Goal: Information Seeking & Learning: Learn about a topic

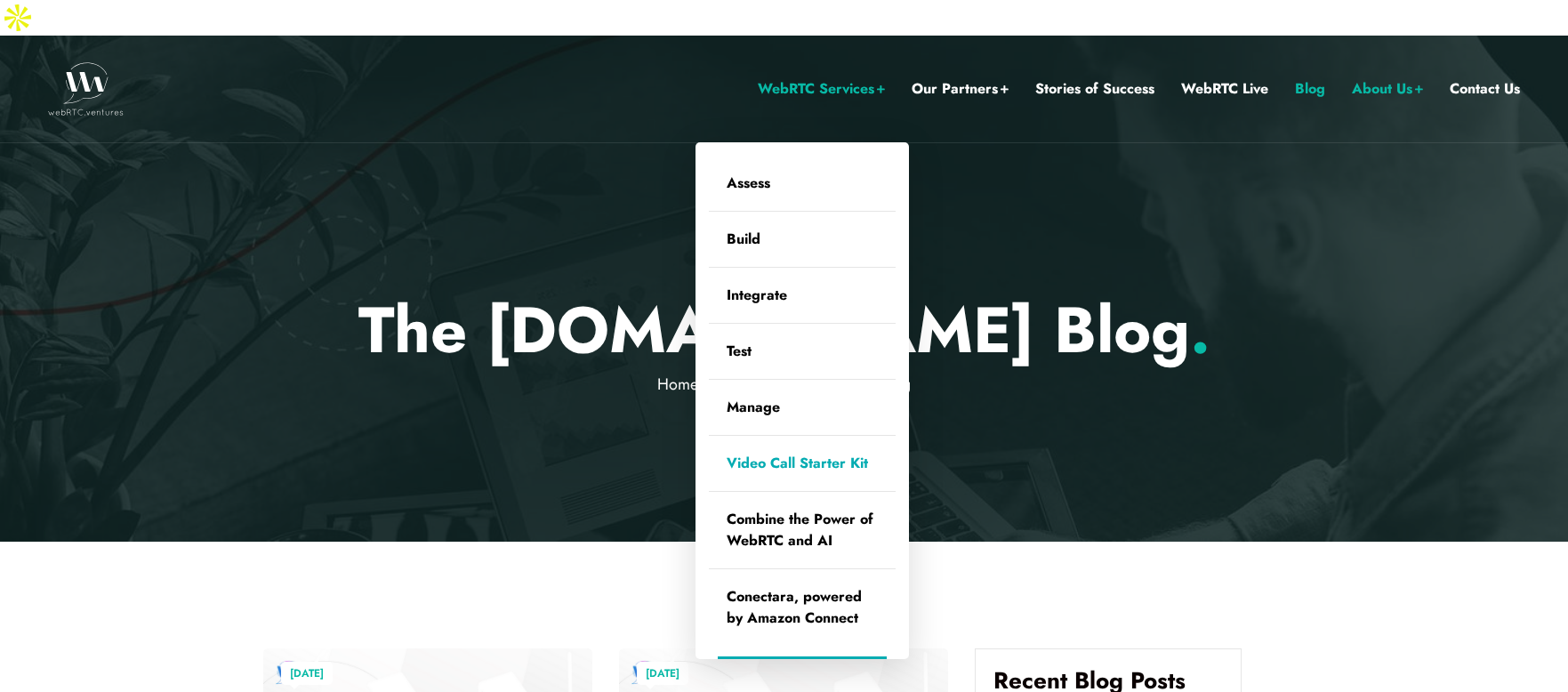
click at [799, 436] on link "Video Call Starter Kit" at bounding box center [802, 463] width 186 height 55
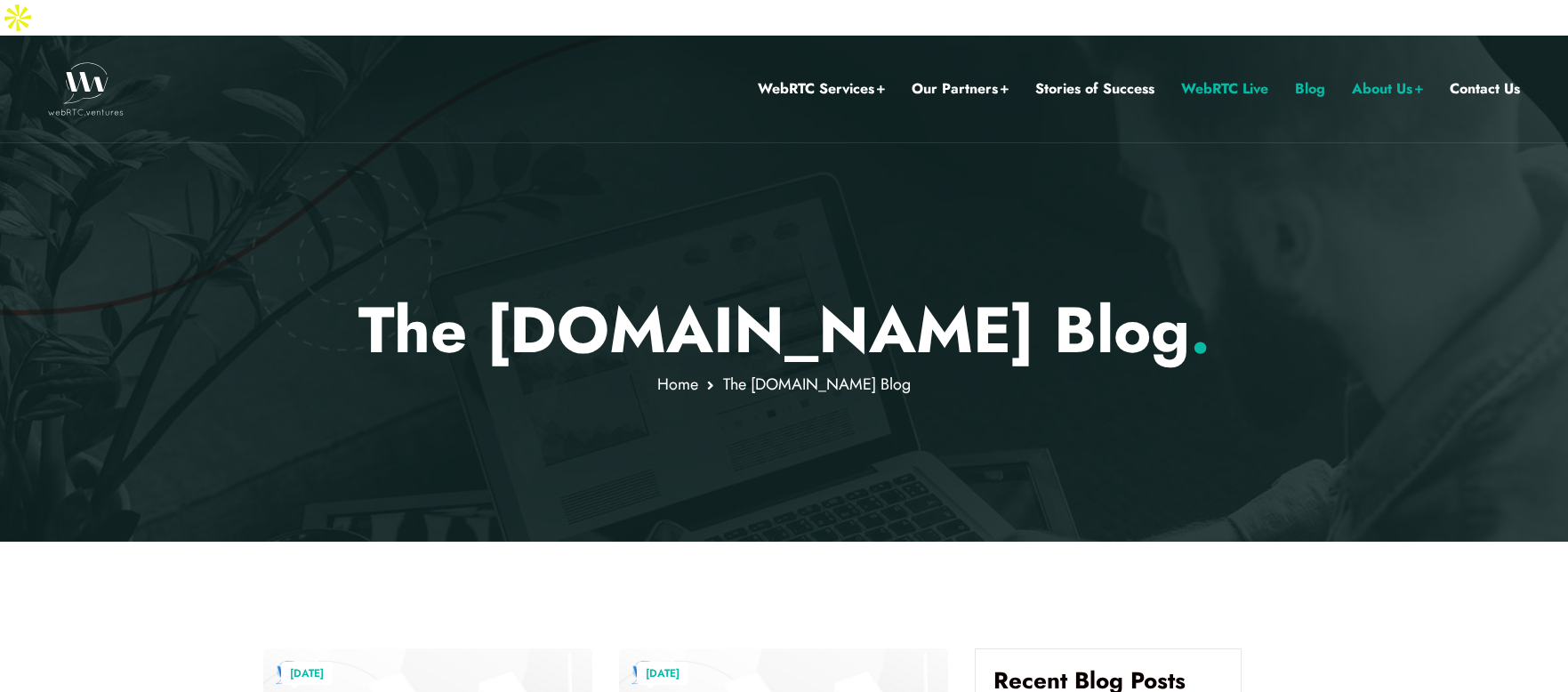
click at [1210, 78] on link "WebRTC Live" at bounding box center [1224, 90] width 87 height 24
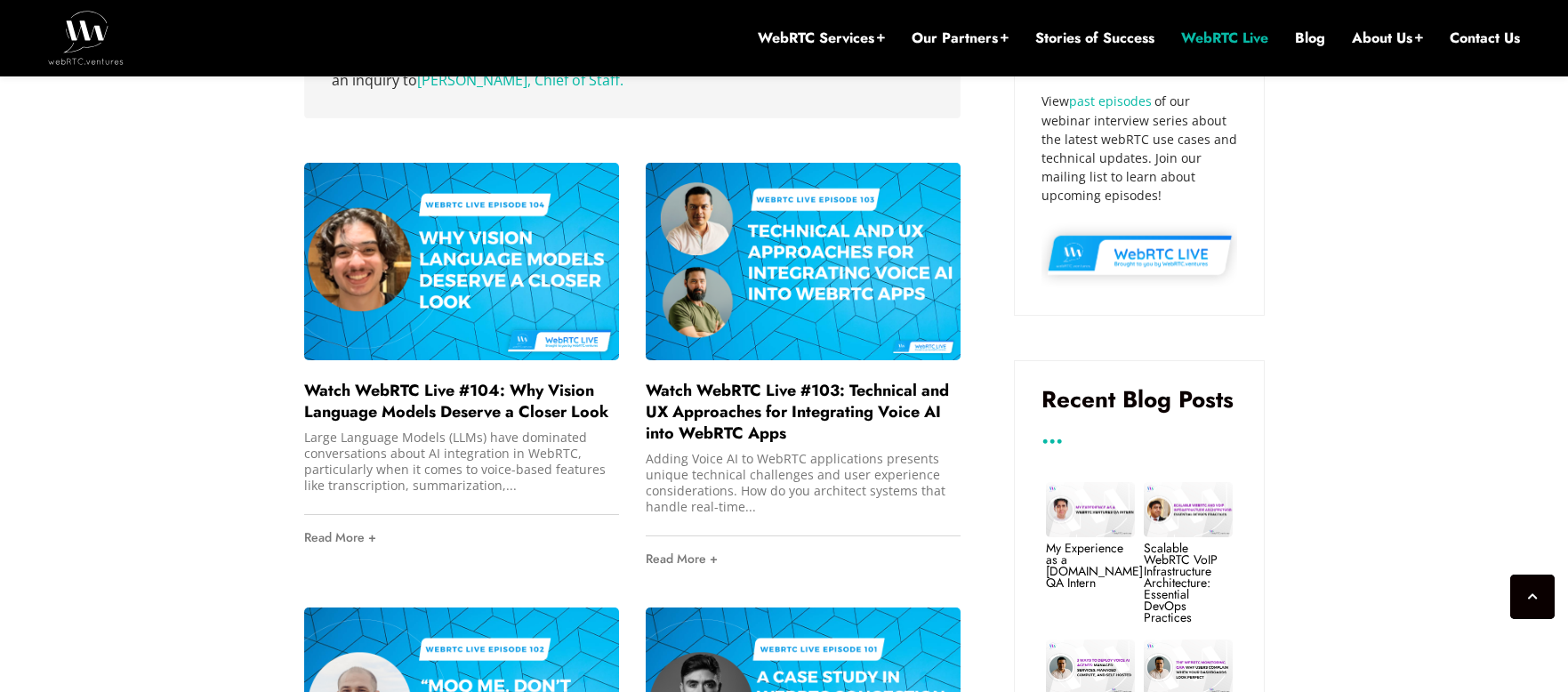
scroll to position [1076, 0]
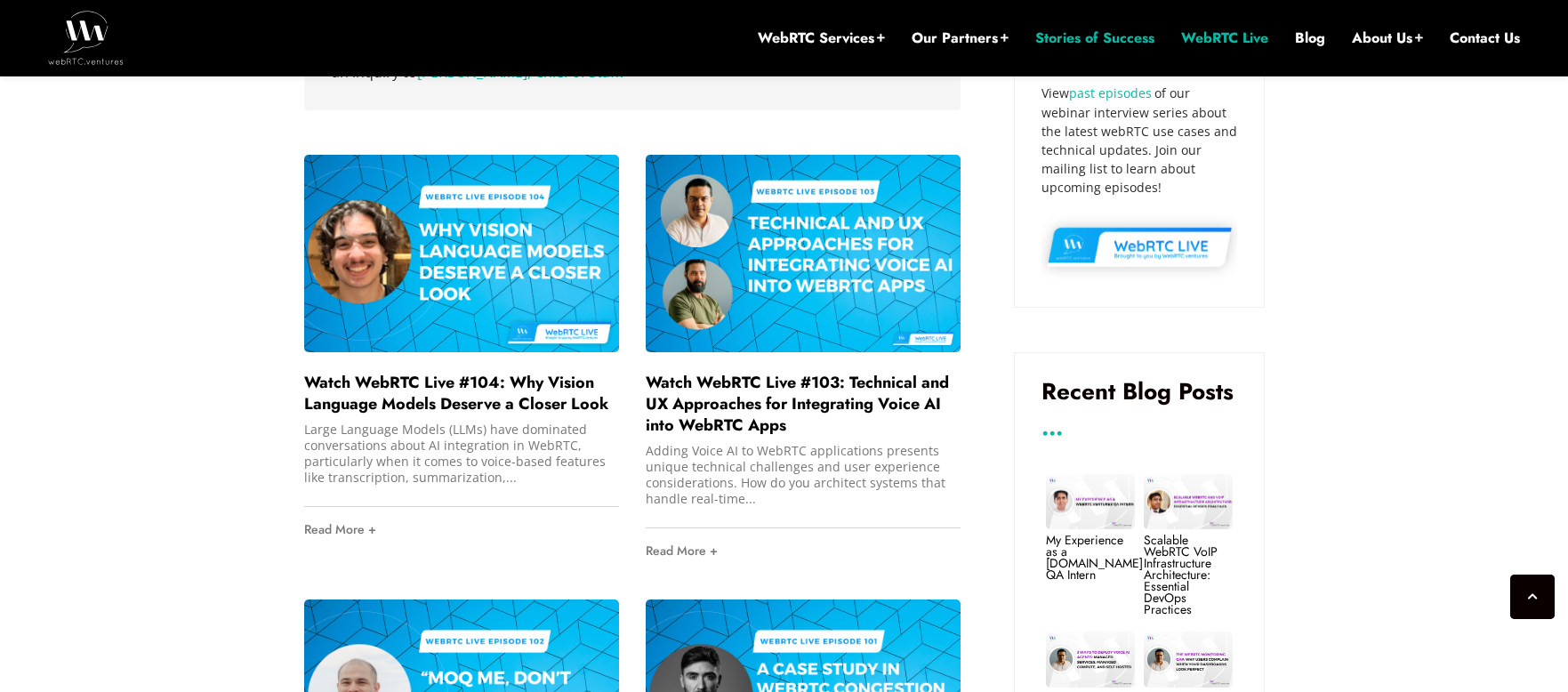
click at [1090, 43] on link "Stories of Success" at bounding box center [1095, 38] width 119 height 20
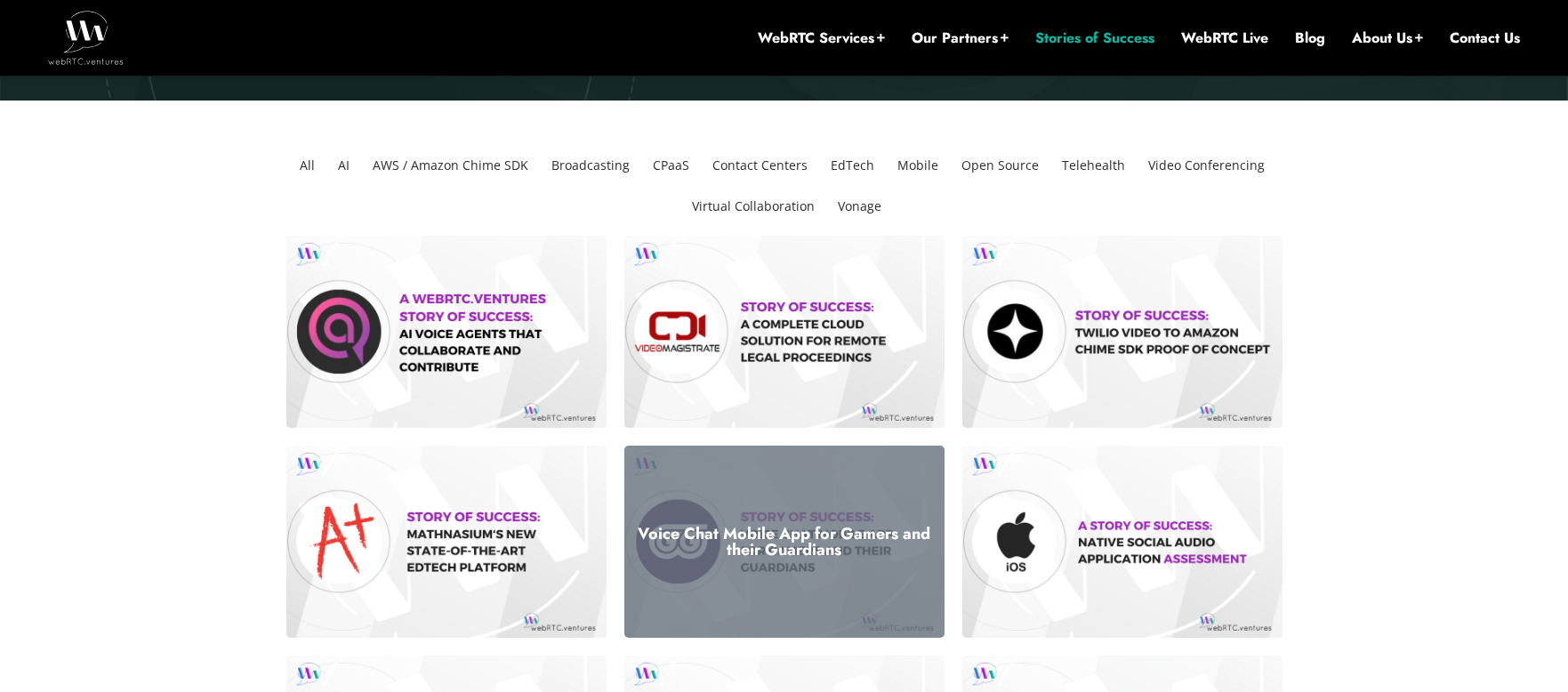
scroll to position [396, 0]
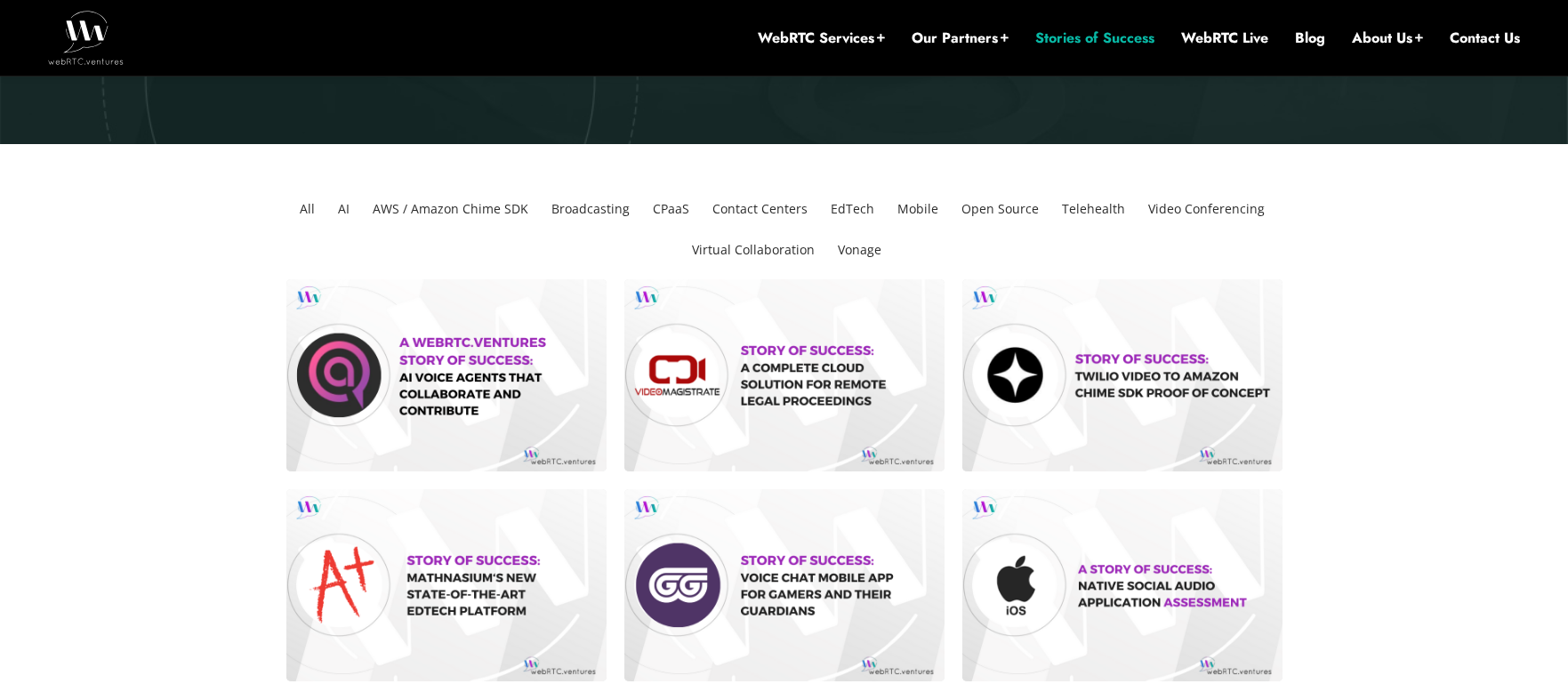
click at [914, 188] on li "Mobile" at bounding box center [917, 208] width 55 height 41
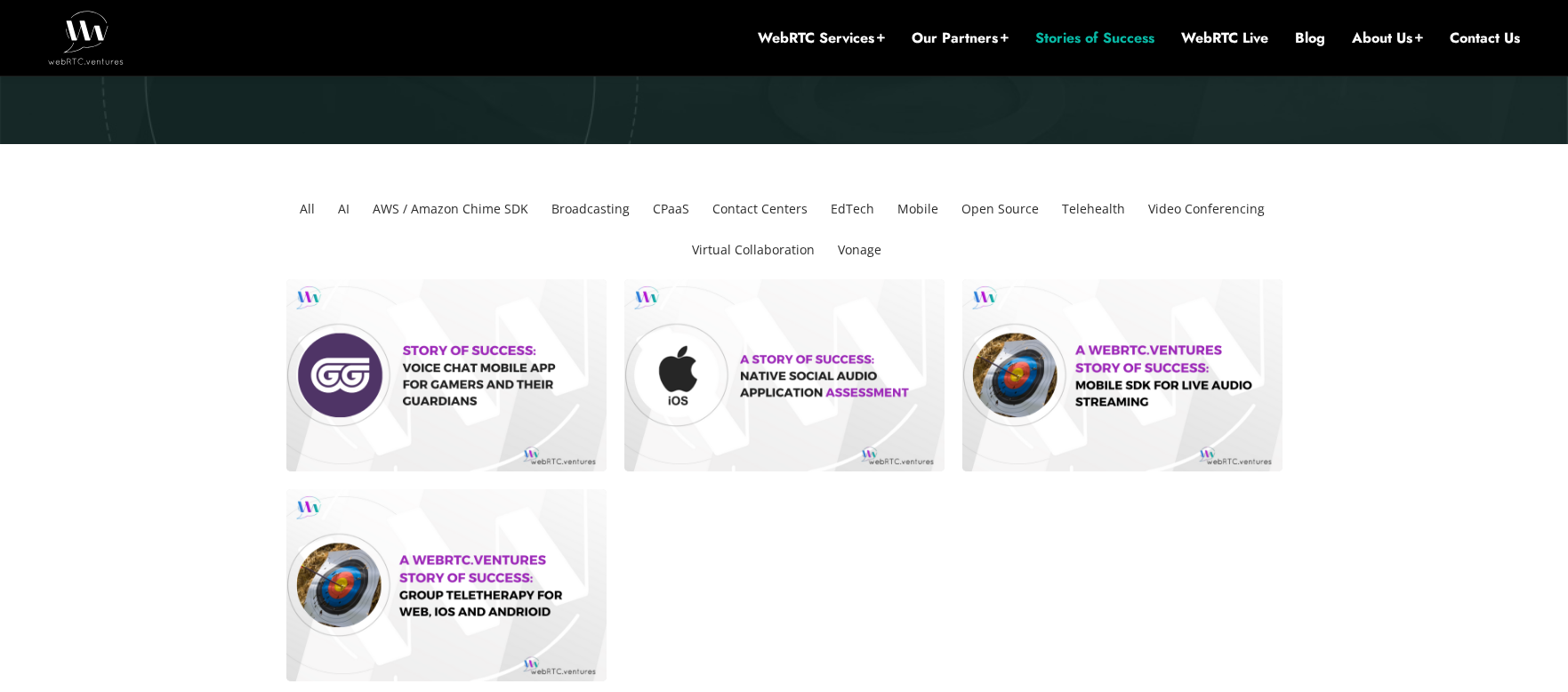
click at [317, 188] on li "All" at bounding box center [307, 208] width 29 height 41
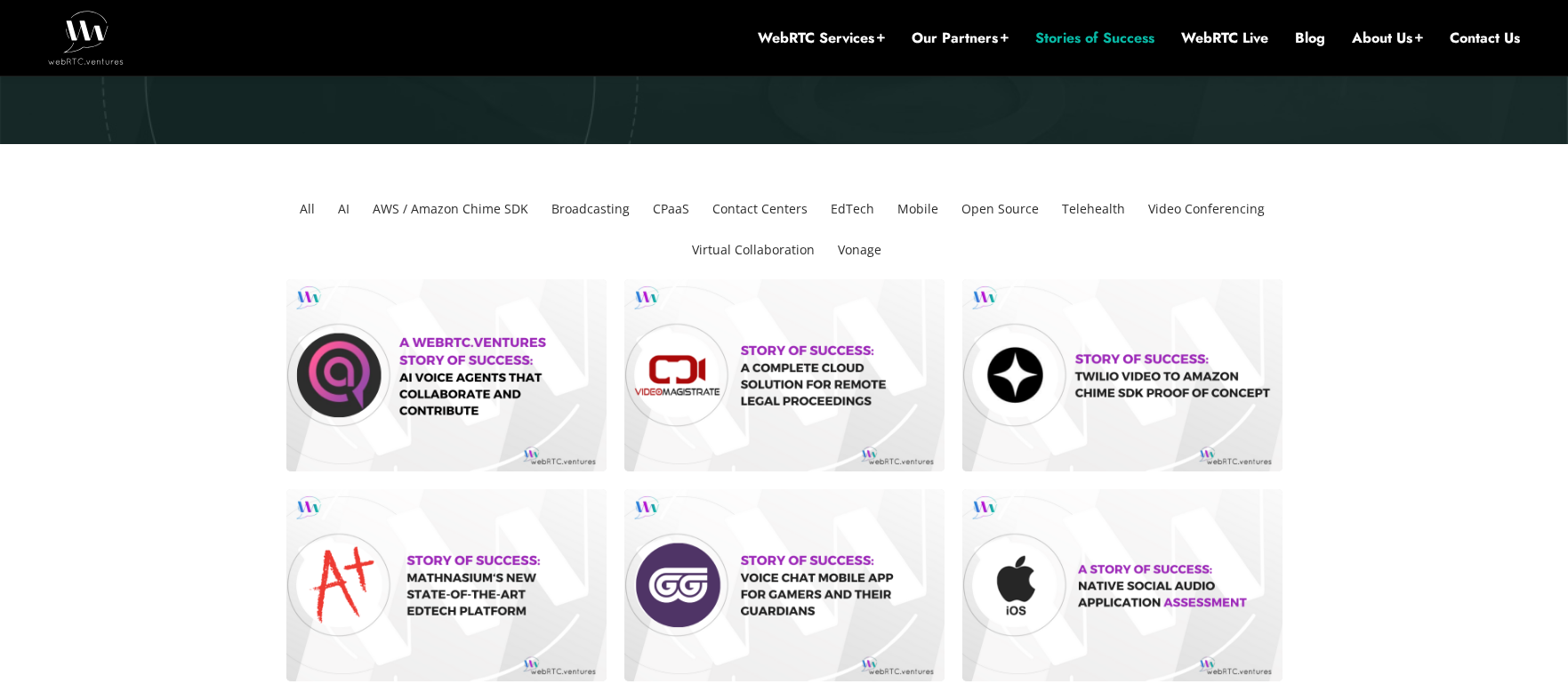
click at [652, 188] on li "CPaaS" at bounding box center [671, 208] width 51 height 41
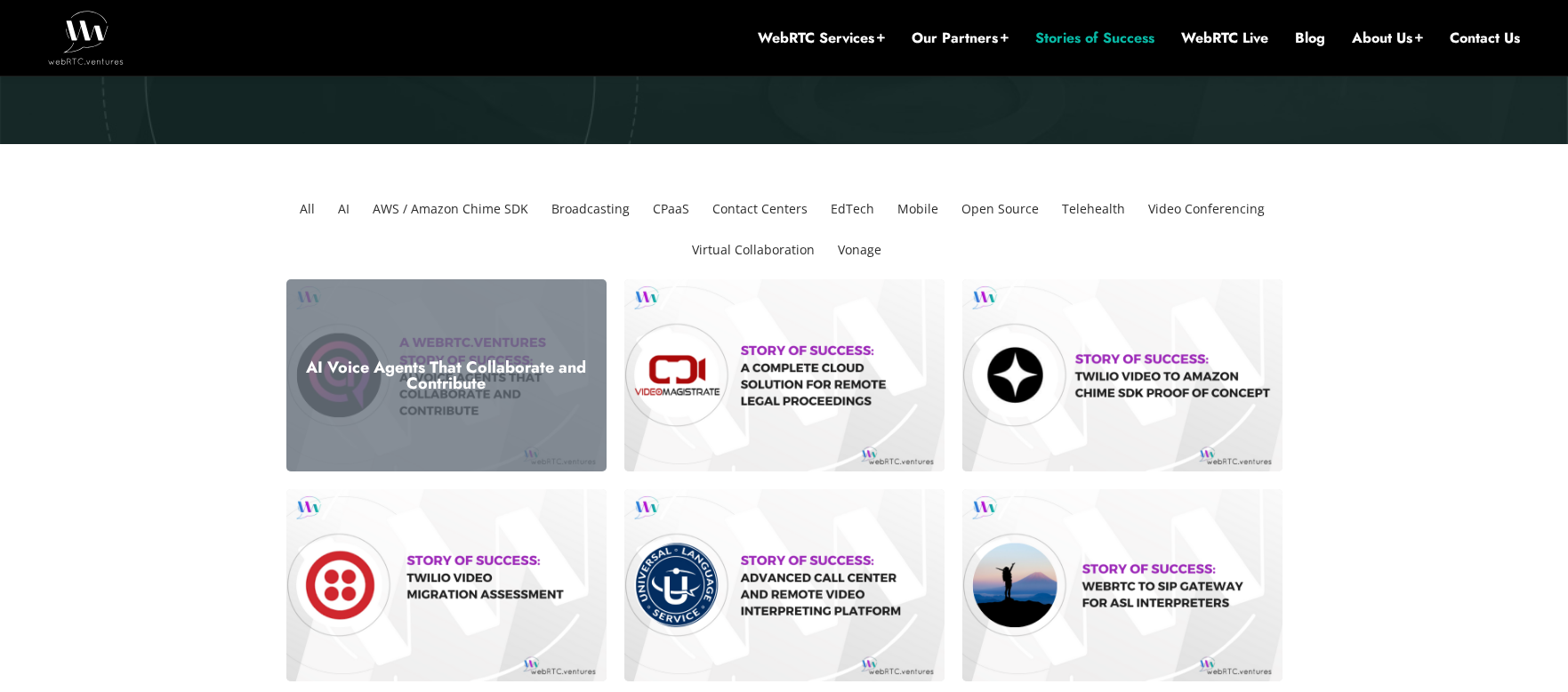
click at [510, 368] on div "AI Voice Agents That Collaborate and Contribute" at bounding box center [446, 375] width 320 height 192
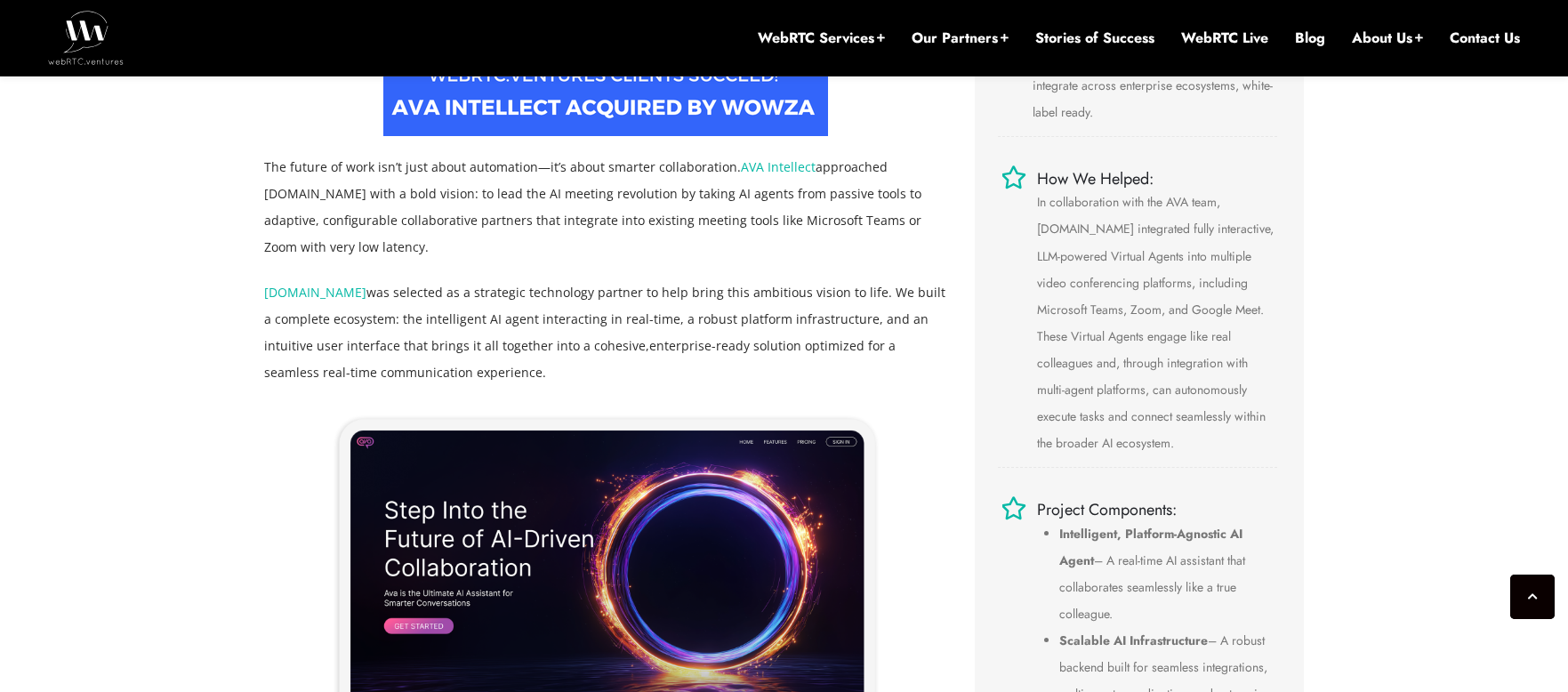
scroll to position [819, 0]
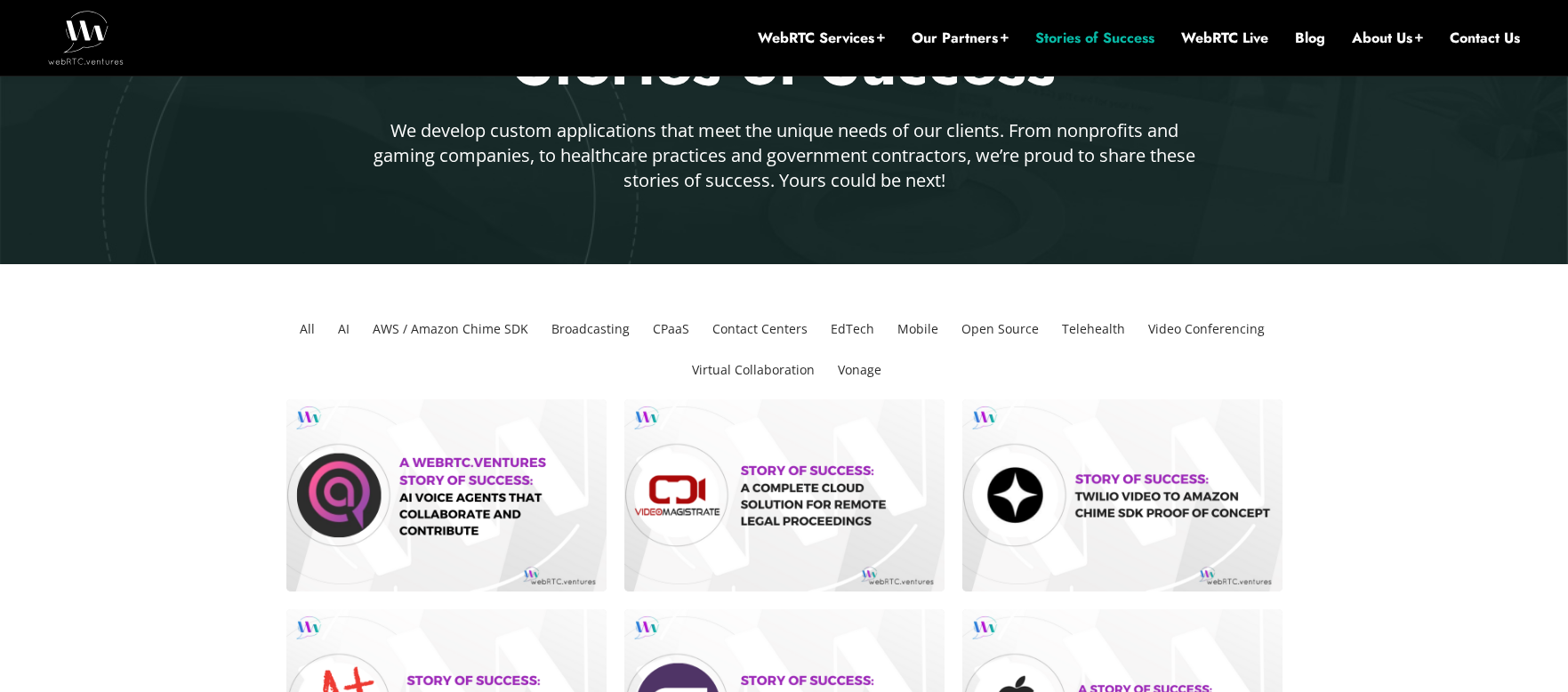
scroll to position [216, 0]
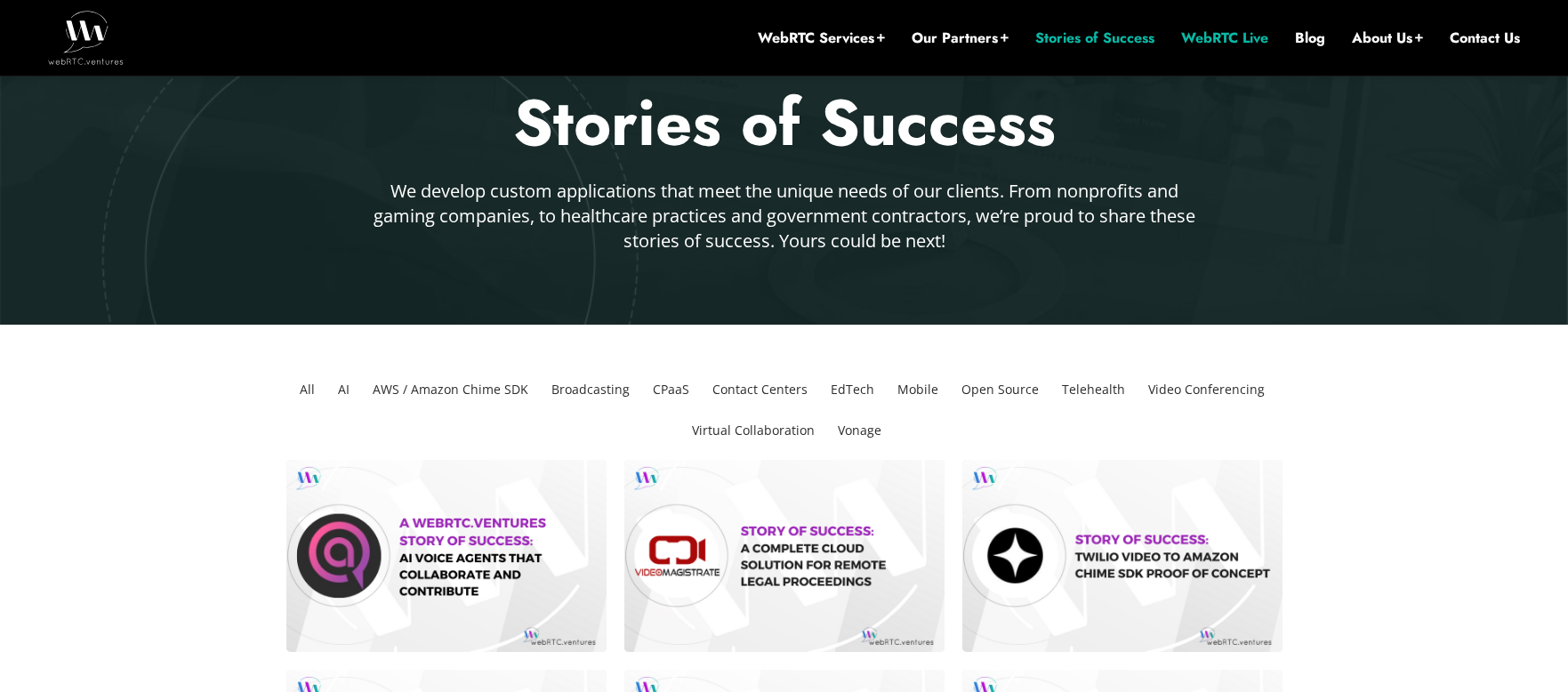
click at [1214, 43] on link "WebRTC Live" at bounding box center [1224, 38] width 87 height 20
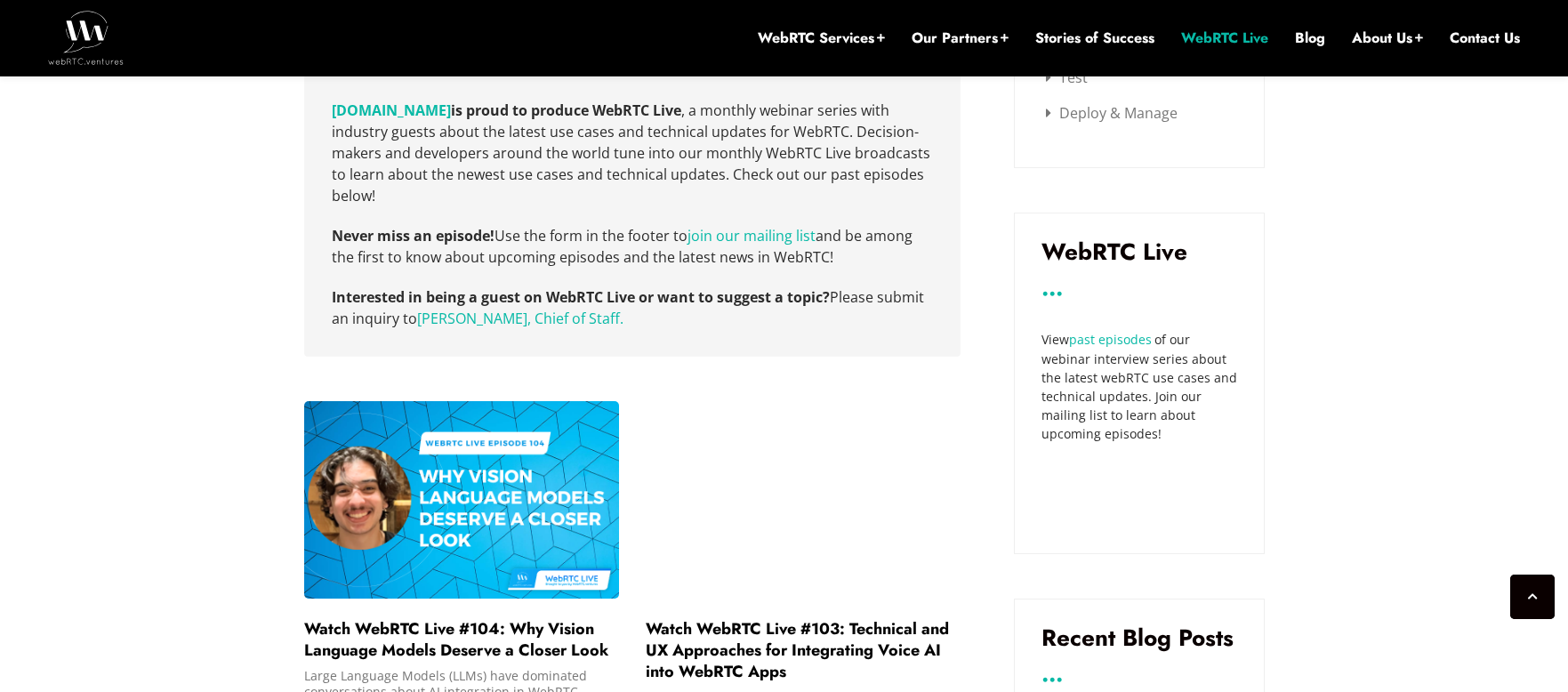
scroll to position [832, 0]
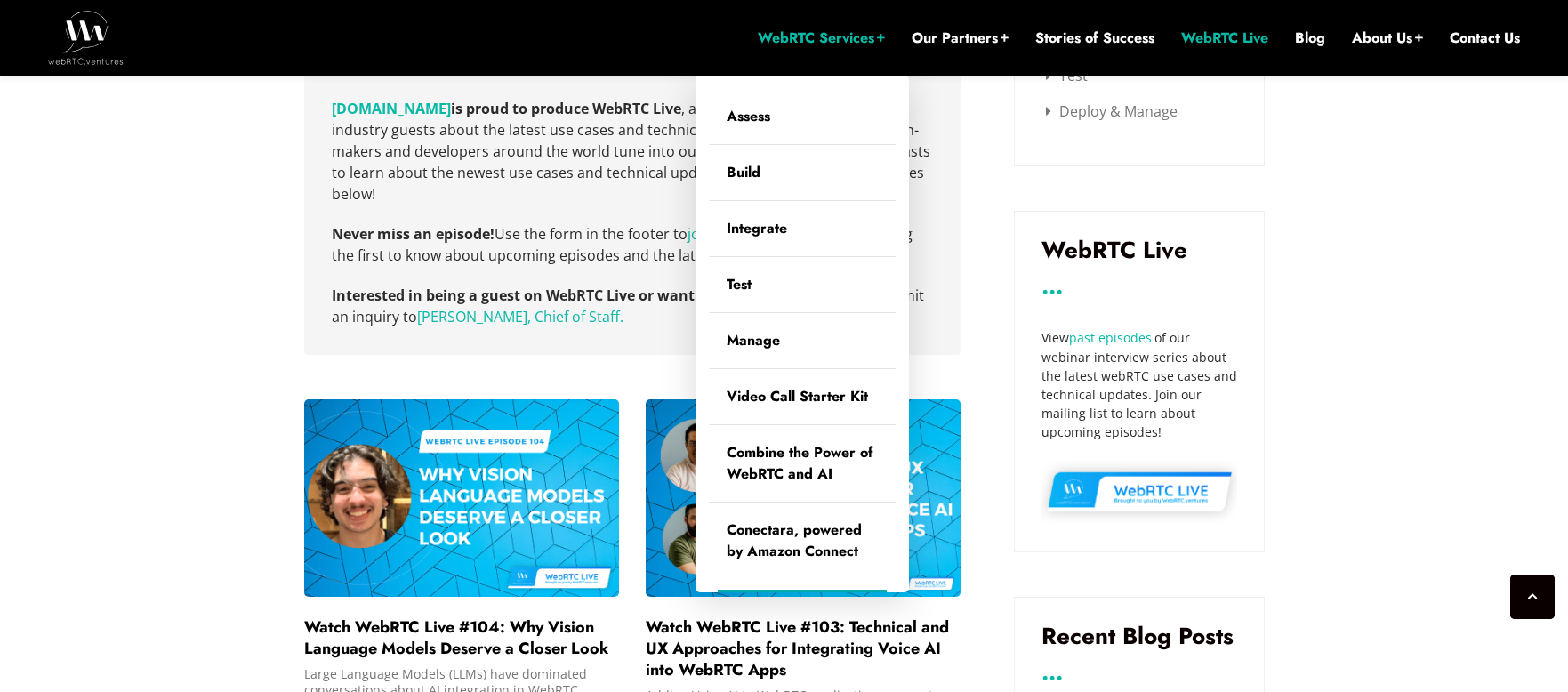
click at [800, 41] on link "WebRTC Services" at bounding box center [821, 38] width 128 height 20
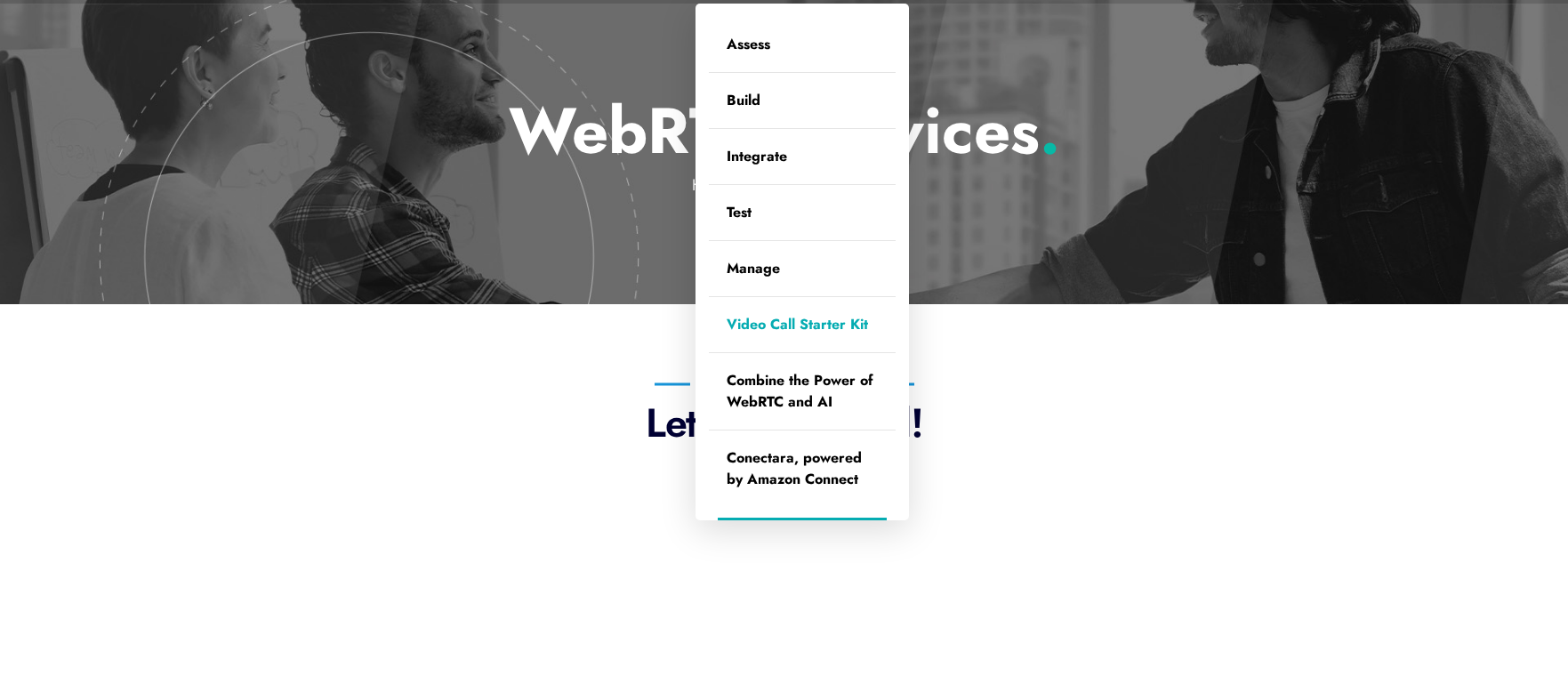
scroll to position [111, 0]
